Goal: Information Seeking & Learning: Understand process/instructions

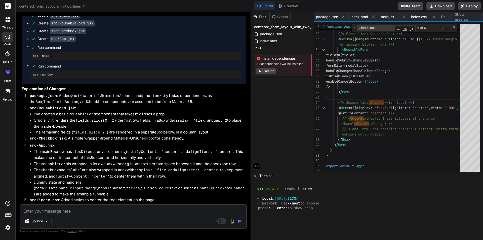
scroll to position [196, 0]
click at [79, 207] on textarea at bounding box center [133, 209] width 226 height 9
paste textarea "if (req.user?.isDomainRestricted && (req.user?.professorDomain && (req.user?.pr…"
type textarea "if (req.user?.isDomainRestricted && (req.user?.professorDomain && (req.user?.pr…"
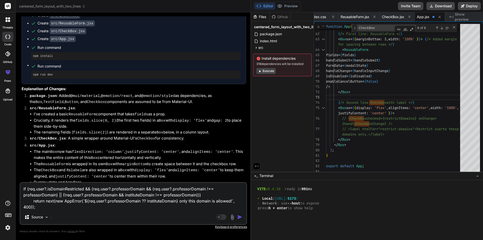
type textarea "x"
type textarea "if (req.user?.isDomainRestricted && (req.user?.professorDomain && (req.user?.pr…"
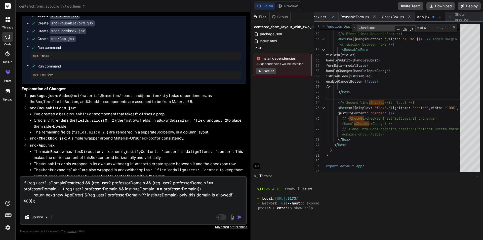
type textarea "x"
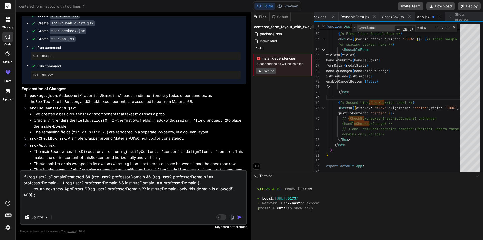
type textarea "if (req.user?.isDomainRestricted && (req.user?.professorDomain && (req.user?.pr…"
type textarea "x"
type textarea "if (req.user?.isDomainRestricted && (req.user?.professorDomain && (req.user?.pr…"
type textarea "x"
type textarea "if (req.user?.isDomainRestricted && (req.user?.professorDomain && (req.user?.pr…"
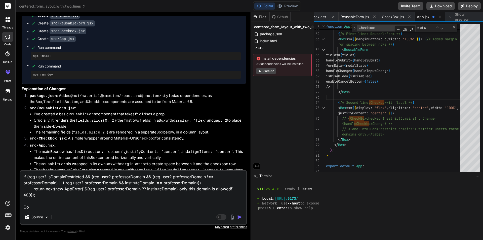
type textarea "x"
type textarea "if (req.user?.isDomainRestricted && (req.user?.professorDomain && (req.user?.pr…"
type textarea "x"
type textarea "if (req.user?.isDomainRestricted && (req.user?.professorDomain && (req.user?.pr…"
type textarea "x"
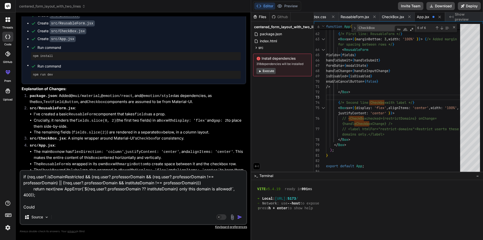
type textarea "if (req.user?.isDomainRestricted && (req.user?.professorDomain && (req.user?.pr…"
type textarea "x"
type textarea "if (req.user?.isDomainRestricted && (req.user?.professorDomain && (req.user?.pr…"
type textarea "x"
type textarea "if (req.user?.isDomainRestricted && (req.user?.professorDomain && (req.user?.pr…"
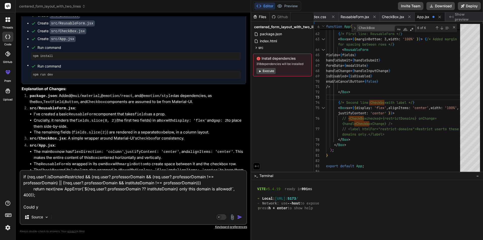
type textarea "x"
type textarea "if (req.user?.isDomainRestricted && (req.user?.professorDomain && (req.user?.pr…"
type textarea "x"
type textarea "if (req.user?.isDomainRestricted && (req.user?.professorDomain && (req.user?.pr…"
type textarea "x"
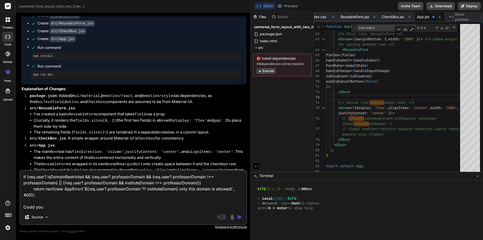
type textarea "if (req.user?.isDomainRestricted && (req.user?.professorDomain && (req.user?.pr…"
type textarea "x"
type textarea "if (req.user?.isDomainRestricted && (req.user?.professorDomain && (req.user?.pr…"
type textarea "x"
type textarea "if (req.user?.isDomainRestricted && (req.user?.professorDomain && (req.user?.pr…"
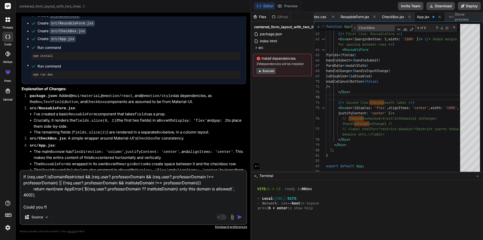
type textarea "x"
type textarea "if (req.user?.isDomainRestricted && (req.user?.professorDomain && (req.user?.pr…"
type textarea "x"
type textarea "if (req.user?.isDomainRestricted && (req.user?.professorDomain && (req.user?.pr…"
type textarea "x"
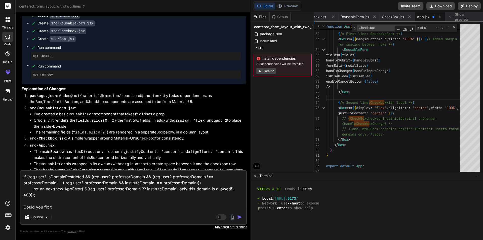
type textarea "if (req.user?.isDomainRestricted && (req.user?.professorDomain && (req.user?.pr…"
type textarea "x"
type textarea "if (req.user?.isDomainRestricted && (req.user?.professorDomain && (req.user?.pr…"
type textarea "x"
type textarea "if (req.user?.isDomainRestricted && (req.user?.professorDomain && (req.user?.pr…"
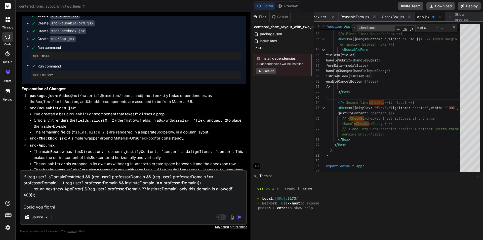
type textarea "x"
type textarea "if (req.user?.isDomainRestricted && (req.user?.professorDomain && (req.user?.pr…"
type textarea "x"
type textarea "if (req.user?.isDomainRestricted && (req.user?.professorDomain && (req.user?.pr…"
type textarea "x"
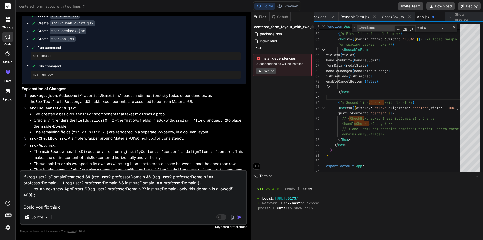
type textarea "if (req.user?.isDomainRestricted && (req.user?.professorDomain && (req.user?.pr…"
type textarea "x"
type textarea "if (req.user?.isDomainRestricted && (req.user?.professorDomain && (req.user?.pr…"
type textarea "x"
type textarea "if (req.user?.isDomainRestricted && (req.user?.professorDomain && (req.user?.pr…"
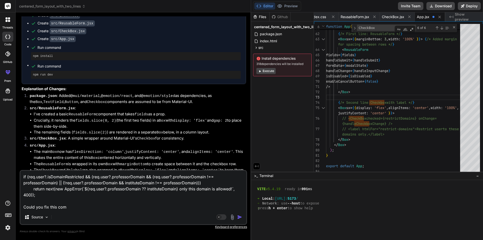
type textarea "x"
type textarea "if (req.user?.isDomainRestricted && (req.user?.professorDomain && (req.user?.pr…"
type textarea "x"
type textarea "if (req.user?.isDomainRestricted && (req.user?.professorDomain && (req.user?.pr…"
type textarea "x"
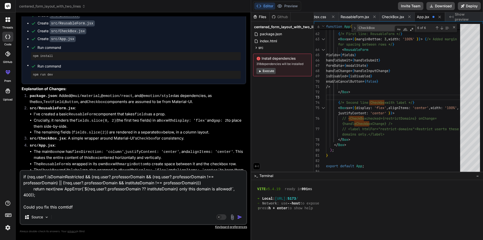
type textarea "if (req.user?.isDomainRestricted && (req.user?.professorDomain && (req.user?.pr…"
type textarea "x"
type textarea "if (req.user?.isDomainRestricted && (req.user?.professorDomain && (req.user?.pr…"
type textarea "x"
type textarea "if (req.user?.isDomainRestricted && (req.user?.professorDomain && (req.user?.pr…"
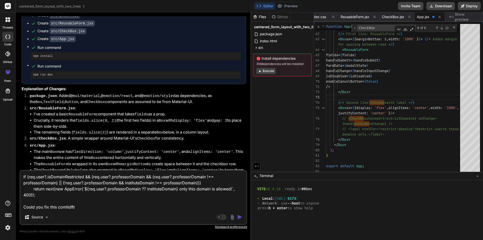
type textarea "x"
type textarea "if (req.user?.isDomainRestricted && (req.user?.professorDomain && (req.user?.pr…"
type textarea "x"
type textarea "if (req.user?.isDomainRestricted && (req.user?.professorDomain && (req.user?.pr…"
type textarea "x"
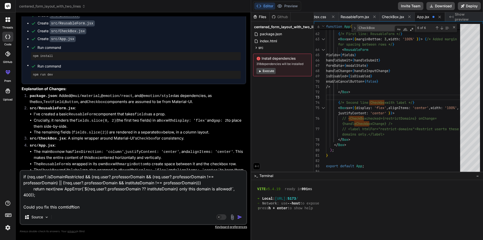
type textarea "if (req.user?.isDomainRestricted && (req.user?.professorDomain && (req.user?.pr…"
type textarea "x"
type textarea "if (req.user?.isDomainRestricted && (req.user?.professorDomain && (req.user?.pr…"
type textarea "x"
type textarea "if (req.user?.isDomainRestricted && (req.user?.professorDomain && (req.user?.pr…"
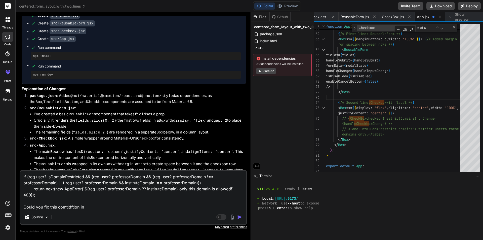
type textarea "x"
type textarea "if (req.user?.isDomainRestricted && (req.user?.professorDomain && (req.user?.pr…"
type textarea "x"
type textarea "if (req.user?.isDomainRestricted && (req.user?.professorDomain && (req.user?.pr…"
type textarea "x"
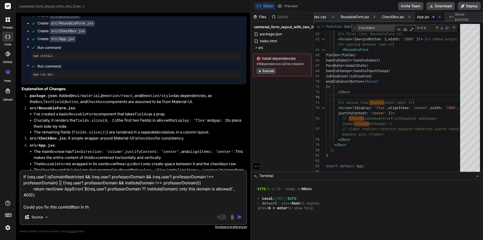
type textarea "if (req.user?.isDomainRestricted && (req.user?.professorDomain && (req.user?.pr…"
type textarea "x"
type textarea "if (req.user?.isDomainRestricted && (req.user?.professorDomain && (req.user?.pr…"
type textarea "x"
type textarea "if (req.user?.isDomainRestricted && (req.user?.professorDomain && (req.user?.pr…"
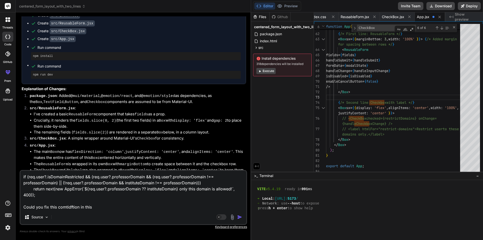
type textarea "x"
type textarea "if (req.user?.isDomainRestricted && (req.user?.professorDomain && (req.user?.pr…"
type textarea "x"
type textarea "if (req.user?.isDomainRestricted && (req.user?.professorDomain && (req.user?.pr…"
type textarea "x"
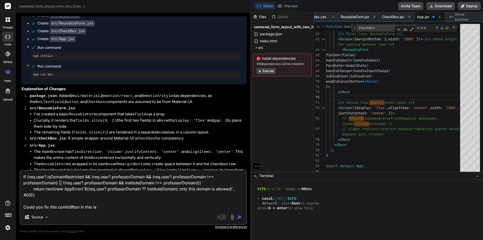
type textarea "if (req.user?.isDomainRestricted && (req.user?.professorDomain && (req.user?.pr…"
type textarea "x"
type textarea "if (req.user?.isDomainRestricted && (req.user?.professorDomain && (req.user?.pr…"
type textarea "x"
type textarea "if (req.user?.isDomainRestricted && (req.user?.professorDomain && (req.user?.pr…"
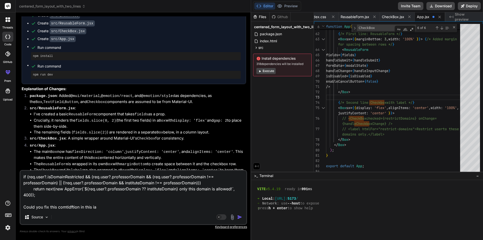
type textarea "x"
type textarea "if (req.user?.isDomainRestricted && (req.user?.professorDomain && (req.user?.pr…"
type textarea "x"
type textarea "if (req.user?.isDomainRestricted && (req.user?.professorDomain && (req.user?.pr…"
type textarea "x"
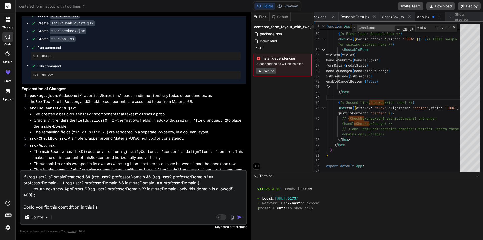
type textarea "if (req.user?.isDomainRestricted && (req.user?.professorDomain && (req.user?.pr…"
type textarea "x"
type textarea "if (req.user?.isDomainRestricted && (req.user?.professorDomain && (req.user?.pr…"
type textarea "x"
type textarea "if (req.user?.isDomainRestricted && (req.user?.professorDomain && (req.user?.pr…"
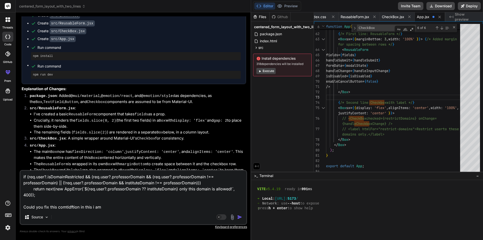
type textarea "x"
type textarea "if (req.user?.isDomainRestricted && (req.user?.professorDomain && (req.user?.pr…"
type textarea "x"
type textarea "if (req.user?.isDomainRestricted && (req.user?.professorDomain && (req.user?.pr…"
type textarea "x"
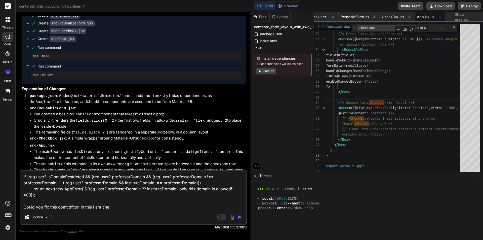
type textarea "if (req.user?.isDomainRestricted && (req.user?.professorDomain && (req.user?.pr…"
type textarea "x"
type textarea "if (req.user?.isDomainRestricted && (req.user?.professorDomain && (req.user?.pr…"
type textarea "x"
type textarea "if (req.user?.isDomainRestricted && (req.user?.professorDomain && (req.user?.pr…"
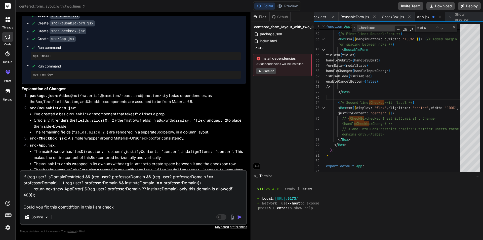
type textarea "x"
type textarea "if (req.user?.isDomainRestricted && (req.user?.professorDomain && (req.user?.pr…"
type textarea "x"
type textarea "if (req.user?.isDomainRestricted && (req.user?.professorDomain && (req.user?.pr…"
type textarea "x"
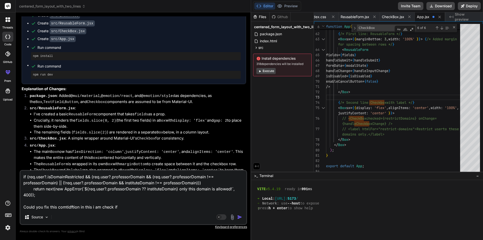
type textarea "if (req.user?.isDomainRestricted && (req.user?.professorDomain && (req.user?.pr…"
type textarea "x"
type textarea "if (req.user?.isDomainRestricted && (req.user?.professorDomain && (req.user?.pr…"
type textarea "x"
type textarea "if (req.user?.isDomainRestricted && (req.user?.professorDomain && (req.user?.pr…"
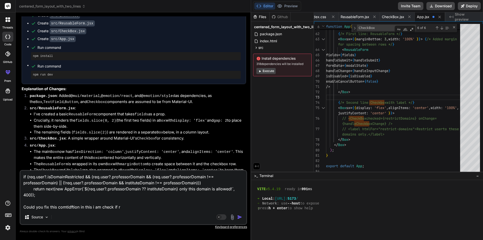
type textarea "x"
type textarea "if (req.user?.isDomainRestricted && (req.user?.professorDomain && (req.user?.pr…"
type textarea "x"
type textarea "if (req.user?.isDomainRestricted && (req.user?.professorDomain && (req.user?.pr…"
type textarea "x"
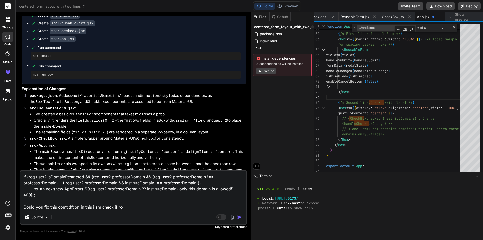
type textarea "if (req.user?.isDomainRestricted && (req.user?.professorDomain && (req.user?.pr…"
type textarea "x"
type textarea "if (req.user?.isDomainRestricted && (req.user?.professorDomain && (req.user?.pr…"
type textarea "x"
type textarea "if (req.user?.isDomainRestricted && (req.user?.professorDomain && (req.user?.pr…"
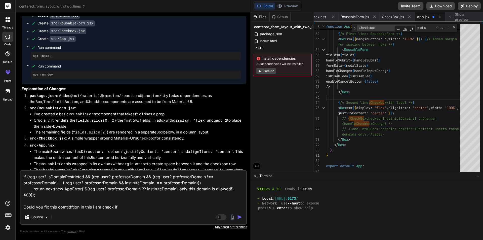
type textarea "x"
type textarea "if (req.user?.isDomainRestricted && (req.user?.professorDomain && (req.user?.pr…"
type textarea "x"
type textarea "if (req.user?.isDomainRestricted && (req.user?.professorDomain && (req.user?.pr…"
type textarea "x"
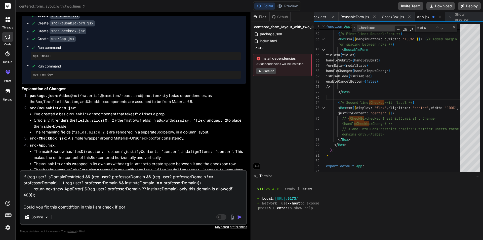
type textarea "if (req.user?.isDomainRestricted && (req.user?.professorDomain && (req.user?.pr…"
type textarea "x"
type textarea "if (req.user?.isDomainRestricted && (req.user?.professorDomain && (req.user?.pr…"
type textarea "x"
type textarea "if (req.user?.isDomainRestricted && (req.user?.professorDomain && (req.user?.pr…"
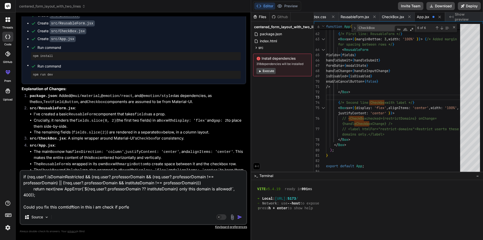
type textarea "x"
type textarea "if (req.user?.isDomainRestricted && (req.user?.professorDomain && (req.user?.pr…"
type textarea "x"
type textarea "if (req.user?.isDomainRestricted && (req.user?.professorDomain && (req.user?.pr…"
type textarea "x"
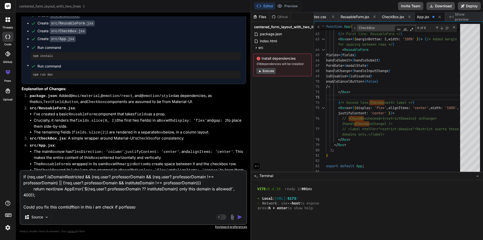
type textarea "if (req.user?.isDomainRestricted && (req.user?.professorDomain && (req.user?.pr…"
type textarea "x"
type textarea "if (req.user?.isDomainRestricted && (req.user?.professorDomain && (req.user?.pr…"
type textarea "x"
type textarea "if (req.user?.isDomainRestricted && (req.user?.professorDomain && (req.user?.pr…"
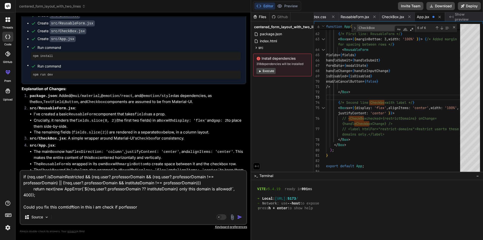
type textarea "x"
type textarea "if (req.user?.isDomainRestricted && (req.user?.professorDomain && (req.user?.pr…"
type textarea "x"
type textarea "if (req.user?.isDomainRestricted && (req.user?.professorDomain && (req.user?.pr…"
type textarea "x"
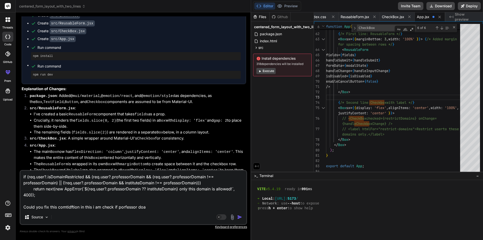
type textarea "if (req.user?.isDomainRestricted && (req.user?.professorDomain && (req.user?.pr…"
type textarea "x"
type textarea "if (req.user?.isDomainRestricted && (req.user?.professorDomain && (req.user?.pr…"
type textarea "x"
type textarea "if (req.user?.isDomainRestricted && (req.user?.professorDomain && (req.user?.pr…"
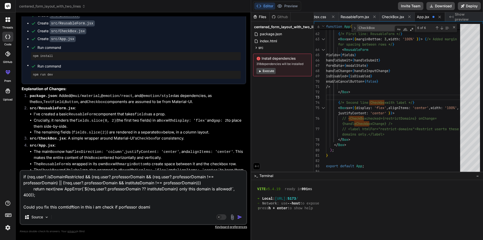
type textarea "x"
type textarea "if (req.user?.isDomainRestricted && (req.user?.professorDomain && (req.user?.pr…"
type textarea "x"
type textarea "if (req.user?.isDomainRestricted && (req.user?.professorDomain && (req.user?.pr…"
type textarea "x"
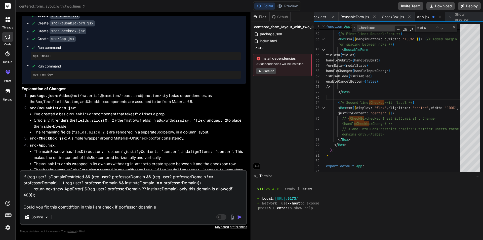
type textarea "if (req.user?.isDomainRestricted && (req.user?.professorDomain && (req.user?.pr…"
type textarea "x"
type textarea "if (req.user?.isDomainRestricted && (req.user?.professorDomain && (req.user?.pr…"
type textarea "x"
type textarea "if (req.user?.isDomainRestricted && (req.user?.professorDomain && (req.user?.pr…"
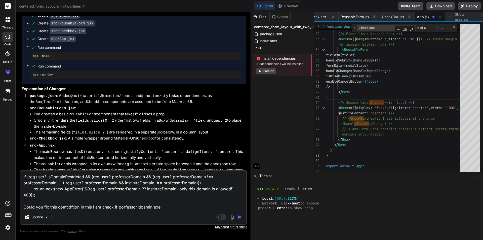
type textarea "x"
type textarea "if (req.user?.isDomainRestricted && (req.user?.professorDomain && (req.user?.pr…"
type textarea "x"
type textarea "if (req.user?.isDomainRestricted && (req.user?.professorDomain && (req.user?.pr…"
type textarea "x"
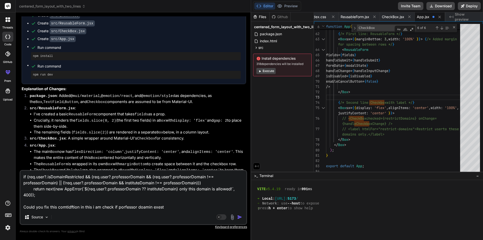
type textarea "if (req.user?.isDomainRestricted && (req.user?.professorDomain && (req.user?.pr…"
type textarea "x"
type textarea "if (req.user?.isDomainRestricted && (req.user?.professorDomain && (req.user?.pr…"
type textarea "x"
type textarea "if (req.user?.isDomainRestricted && (req.user?.professorDomain && (req.user?.pr…"
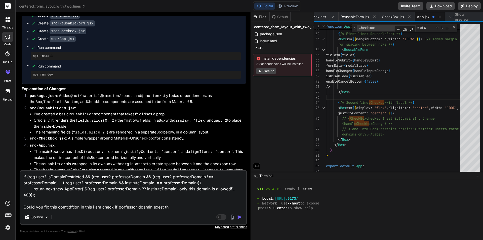
type textarea "x"
type textarea "if (req.user?.isDomainRestricted && (req.user?.professorDomain && (req.user?.pr…"
type textarea "x"
type textarea "if (req.user?.isDomainRestricted && (req.user?.professorDomain && (req.user?.pr…"
type textarea "x"
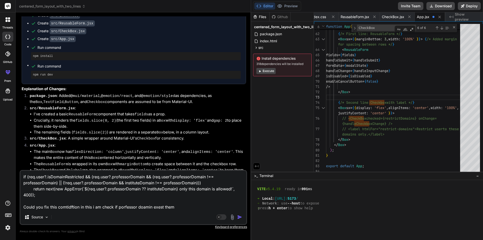
type textarea "if (req.user?.isDomainRestricted && (req.user?.professorDomain && (req.user?.pr…"
type textarea "x"
type textarea "if (req.user?.isDomainRestricted && (req.user?.professorDomain && (req.user?.pr…"
type textarea "x"
type textarea "if (req.user?.isDomainRestricted && (req.user?.professorDomain && (req.user?.pr…"
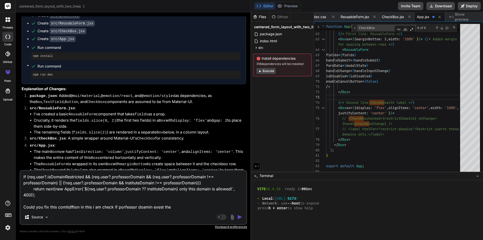
type textarea "x"
type textarea "if (req.user?.isDomainRestricted && (req.user?.professorDomain && (req.user?.pr…"
type textarea "x"
type textarea "if (req.user?.isDomainRestricted && (req.user?.professorDomain && (req.user?.pr…"
type textarea "x"
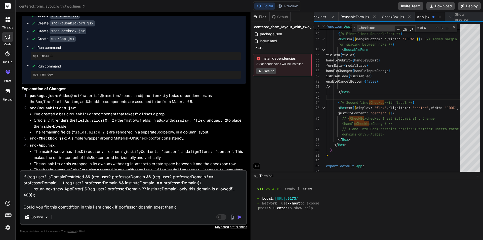
type textarea "if (req.user?.isDomainRestricted && (req.user?.professorDomain && (req.user?.pr…"
type textarea "x"
type textarea "if (req.user?.isDomainRestricted && (req.user?.professorDomain && (req.user?.pr…"
type textarea "x"
type textarea "if (req.user?.isDomainRestricted && (req.user?.professorDomain && (req.user?.pr…"
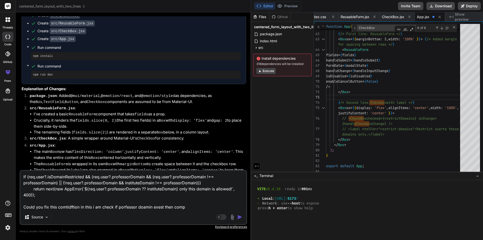
type textarea "x"
click at [176, 183] on textarea "if (req.user?.isDomainRestricted && (req.user?.professorDomain && (req.user?.pr…" at bounding box center [133, 190] width 226 height 39
click at [192, 209] on textarea "if (req.user?.isDomainRestricted && (req.user?.professorDomain && (req.user?.pr…" at bounding box center [133, 190] width 226 height 39
drag, startPoint x: 154, startPoint y: 176, endPoint x: 205, endPoint y: 177, distance: 50.3
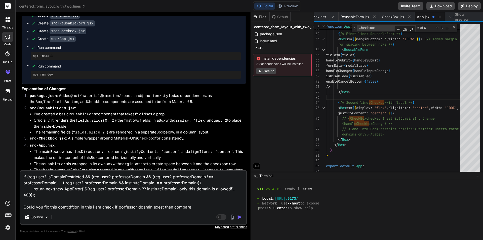
click at [205, 177] on textarea "if (req.user?.isDomainRestricted && (req.user?.professorDomain && (req.user?.pr…" at bounding box center [133, 190] width 226 height 39
click at [127, 207] on textarea "if (req.user?.isDomainRestricted && (req.user?.professorDomain && (req.user?.pr…" at bounding box center [133, 190] width 226 height 39
paste textarea "req.user?.professorDomain"
click at [224, 207] on textarea "if (req.user?.isDomainRestricted && (req.user?.professorDomain && (req.user?.pr…" at bounding box center [133, 190] width 226 height 39
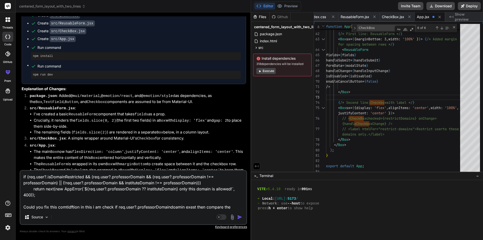
click at [188, 184] on textarea "if (req.user?.isDomainRestricted && (req.user?.professorDomain && (req.user?.pr…" at bounding box center [133, 190] width 226 height 39
click at [233, 207] on textarea "if (req.user?.isDomainRestricted && (req.user?.professorDomain && (req.user?.pr…" at bounding box center [133, 190] width 226 height 39
paste textarea "professorDomain"
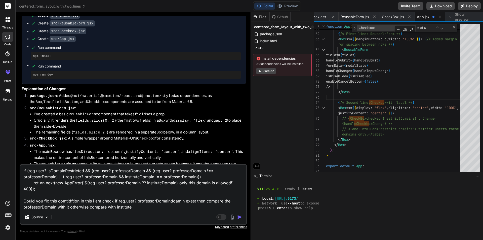
click at [135, 177] on textarea "if (req.user?.isDomainRestricted && (req.user?.professorDomain && (req.user?.pr…" at bounding box center [133, 187] width 226 height 45
click at [126, 210] on textarea "if (req.user?.isDomainRestricted && (req.user?.professorDomain && (req.user?.pr…" at bounding box center [133, 187] width 226 height 45
paste textarea "Domain"
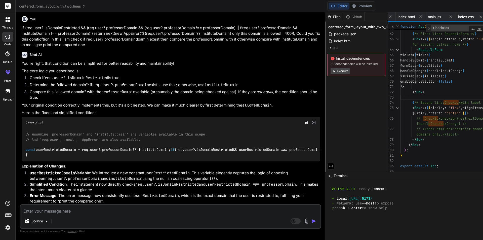
scroll to position [369, 0]
drag, startPoint x: 176, startPoint y: 128, endPoint x: 85, endPoint y: 130, distance: 90.8
click at [85, 132] on code "// Assuming 'professorDomain' and 'instituteDomain' are variables available in …" at bounding box center [261, 145] width 471 height 26
click at [114, 147] on span "professorDomain" at bounding box center [117, 149] width 30 height 5
click at [97, 163] on p "Explanation of Changes:" at bounding box center [171, 166] width 299 height 6
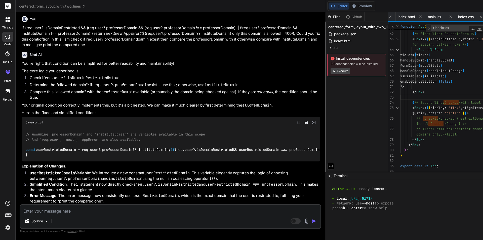
click at [70, 196] on li "Error Message : The error message now consistently uses userRestrictedDomain , …" at bounding box center [173, 198] width 295 height 11
click at [129, 140] on code "// Assuming 'professorDomain' and 'instituteDomain' are variables available in …" at bounding box center [261, 145] width 471 height 26
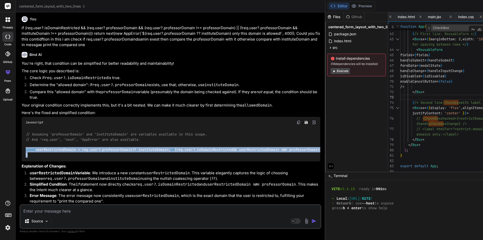
drag, startPoint x: 32, startPoint y: 152, endPoint x: 24, endPoint y: 130, distance: 23.8
click at [24, 130] on div "// Assuming 'professorDomain' and 'instituteDomain' are variables available in …" at bounding box center [171, 145] width 299 height 34
click at [141, 132] on code "// Assuming 'professorDomain' and 'instituteDomain' are variables available in …" at bounding box center [261, 145] width 471 height 26
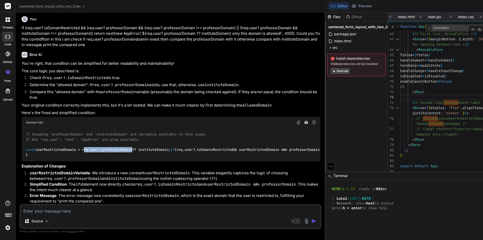
drag, startPoint x: 136, startPoint y: 128, endPoint x: 86, endPoint y: 130, distance: 50.1
click at [86, 132] on code "// Assuming 'professorDomain' and 'instituteDomain' are variables available in …" at bounding box center [261, 145] width 471 height 26
copy code "req. user ?. professorDomain"
click at [69, 215] on div "Source Agent Mode. When this toggle is activated, AI automatically makes decisi…" at bounding box center [171, 216] width 302 height 25
click at [108, 211] on textarea at bounding box center [170, 209] width 300 height 9
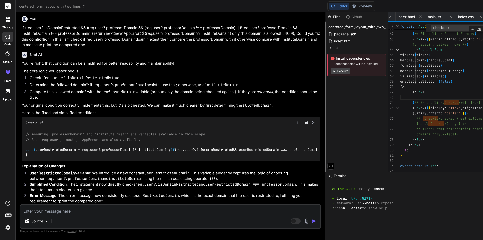
paste textarea "req.user?.professorDomain"
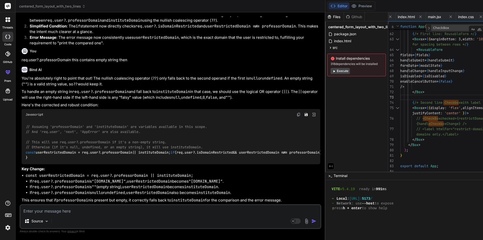
scroll to position [522, 0]
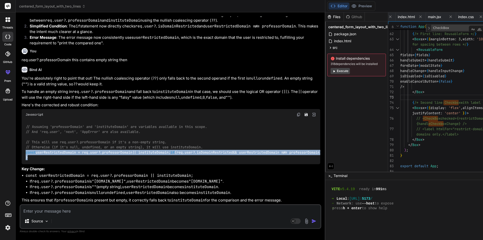
drag, startPoint x: 26, startPoint y: 173, endPoint x: 22, endPoint y: 163, distance: 10.1
click at [22, 163] on div "// Assuming 'professorDomain' and 'instituteDomain' are variables available in …" at bounding box center [171, 142] width 299 height 44
copy code "const userRestrictedDomain = req. user ?. professorDomain || instituteDomain; i…"
click at [56, 160] on code "// Assuming 'professorDomain' and 'instituteDomain' are variables available in …" at bounding box center [261, 142] width 471 height 36
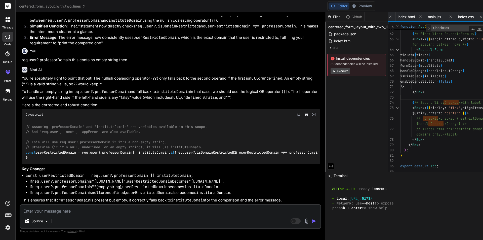
scroll to position [553, 0]
drag, startPoint x: 69, startPoint y: 208, endPoint x: 70, endPoint y: 211, distance: 3.4
click at [70, 209] on textarea at bounding box center [170, 209] width 300 height 9
click at [71, 213] on textarea at bounding box center [170, 209] width 300 height 9
paste textarea "const professorEmail = req.body?.professorEmail?.trim()?.toLowerCase(); const p…"
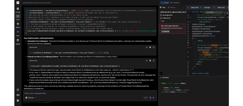
scroll to position [849, 0]
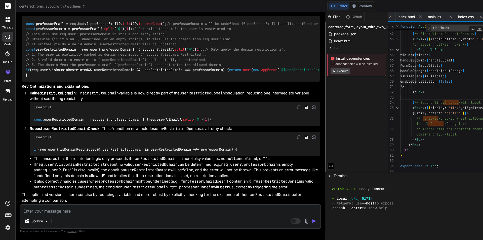
click at [115, 52] on span "professorDomain" at bounding box center [117, 49] width 30 height 5
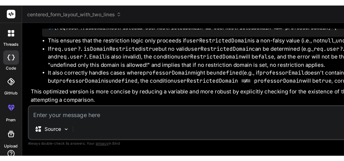
scroll to position [225, 0]
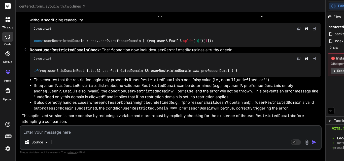
drag, startPoint x: 145, startPoint y: 94, endPoint x: 164, endPoint y: 94, distance: 18.9
copy code "(req. user ?. Email ?. split ( '@' )[ 1 ]);"
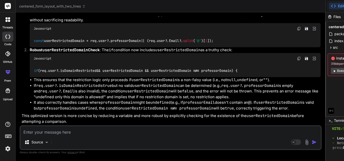
drag, startPoint x: 91, startPoint y: 91, endPoint x: 98, endPoint y: 91, distance: 6.8
